Goal: Book appointment/travel/reservation

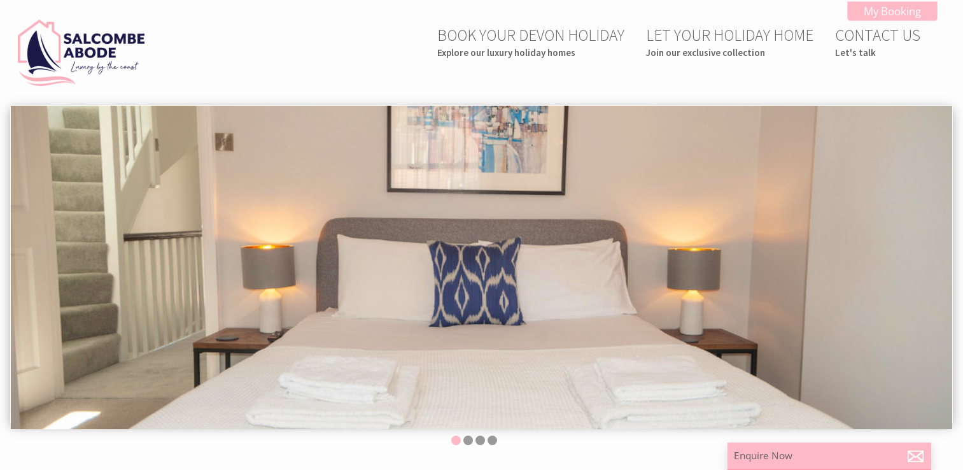
scroll to position [255, 0]
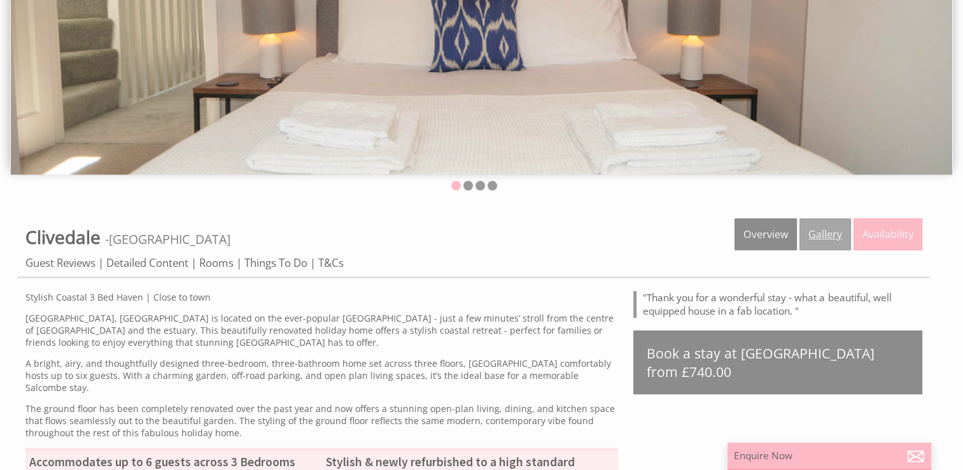
click at [817, 233] on link "Gallery" at bounding box center [825, 234] width 52 height 32
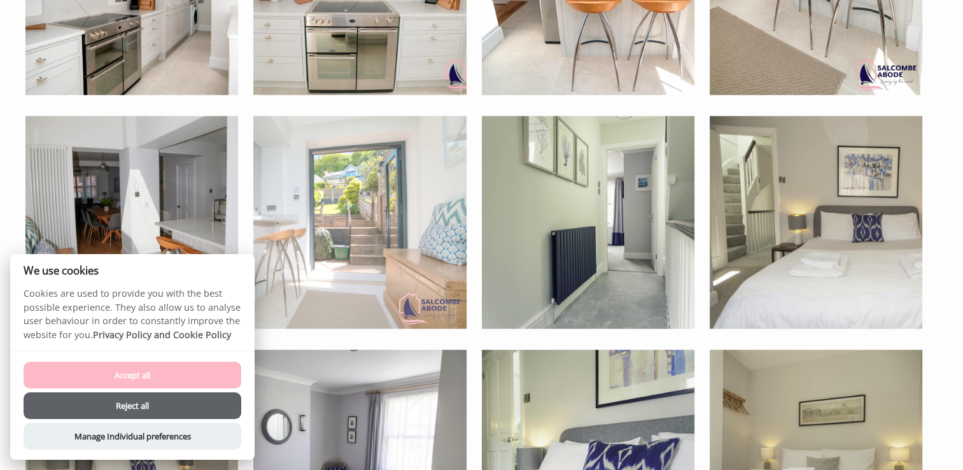
scroll to position [1336, 0]
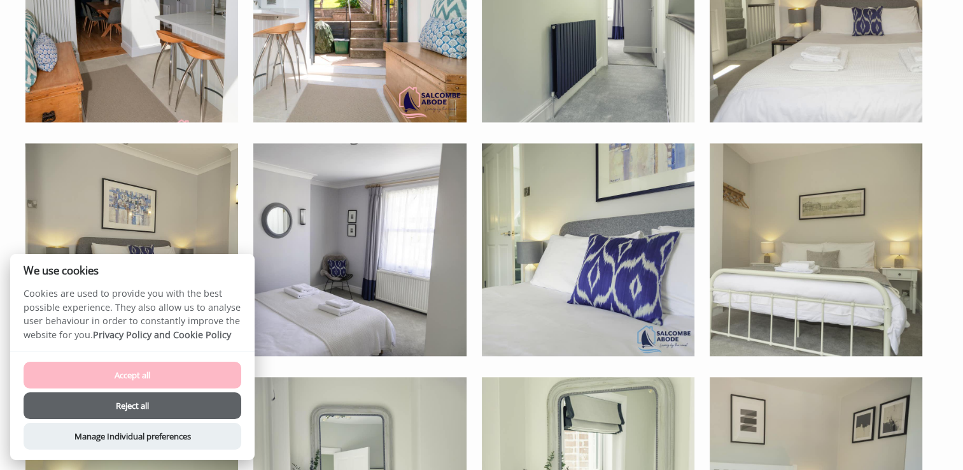
click at [151, 405] on button "Reject all" at bounding box center [133, 405] width 218 height 27
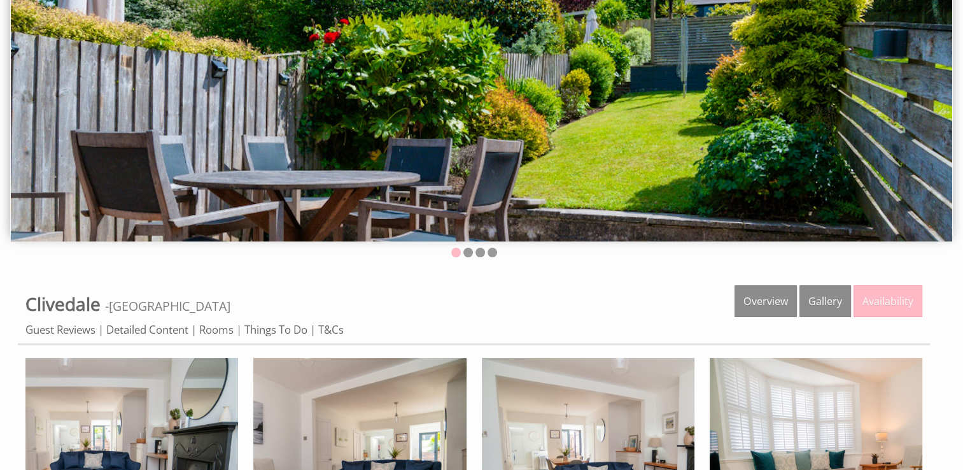
scroll to position [178, 0]
